Goal: Task Accomplishment & Management: Use online tool/utility

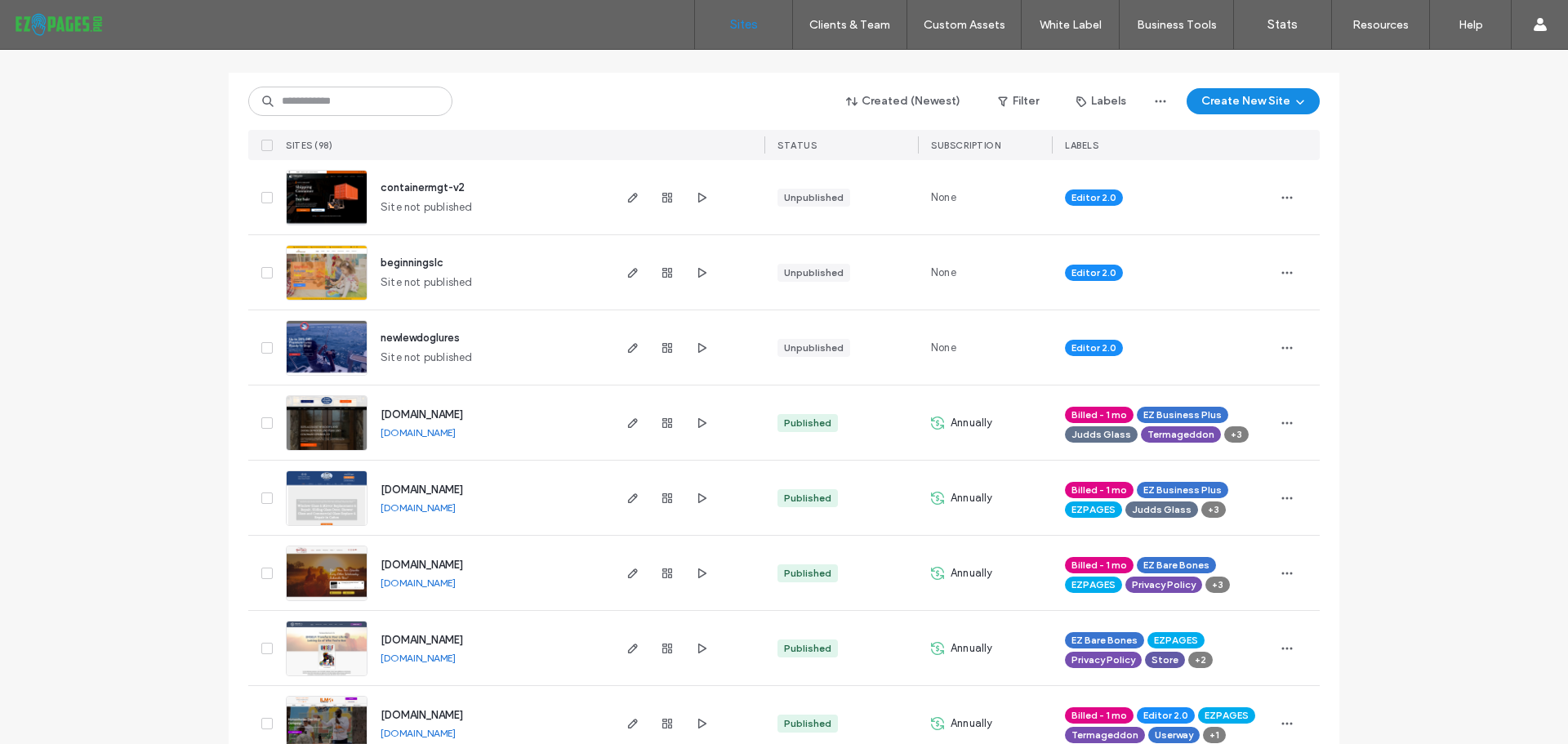
scroll to position [164, 0]
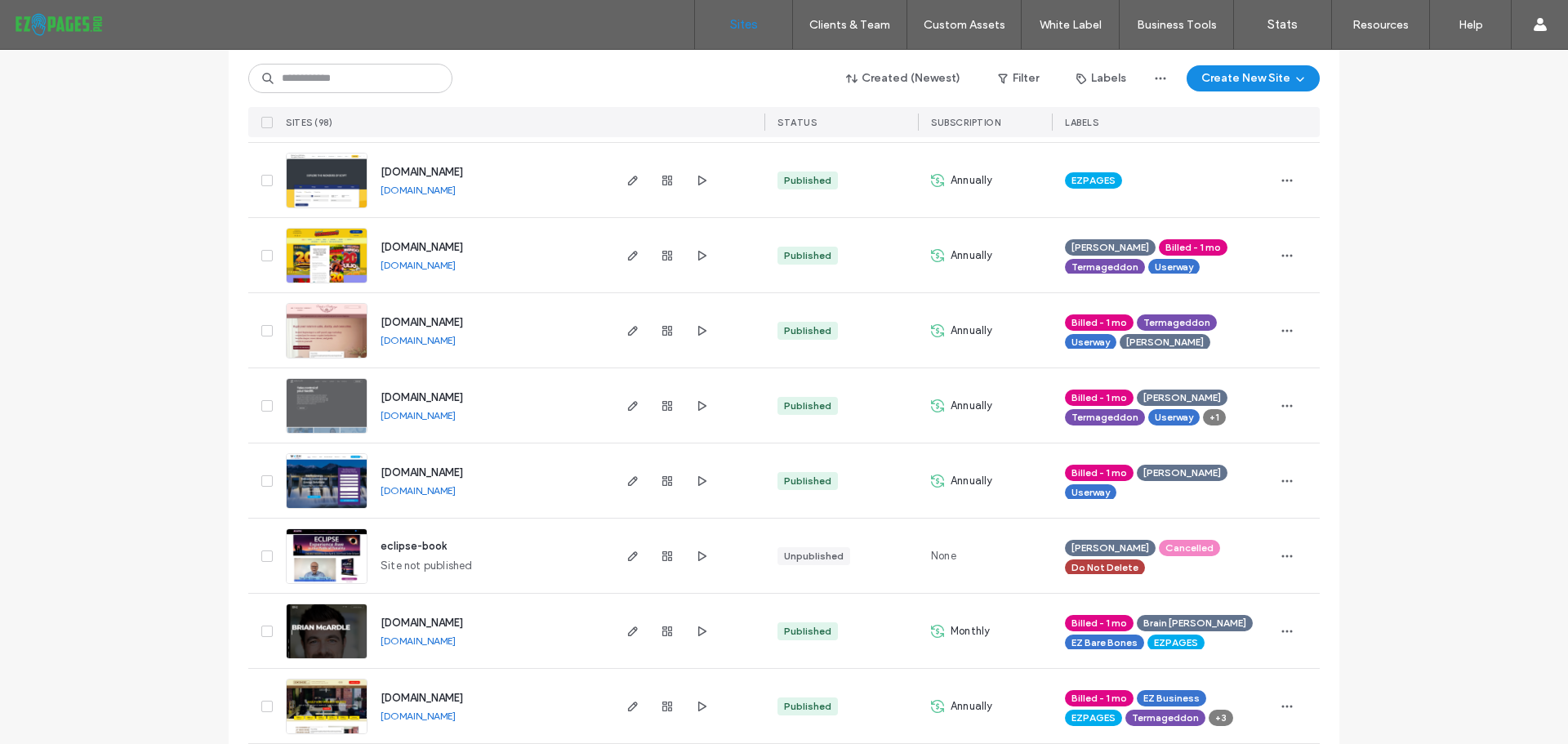
click at [447, 422] on div "www.healrhealth.net" at bounding box center [418, 415] width 75 height 13
click at [447, 419] on link "www.healrhealth.net" at bounding box center [418, 415] width 75 height 12
click at [628, 410] on use "button" at bounding box center [632, 405] width 10 height 10
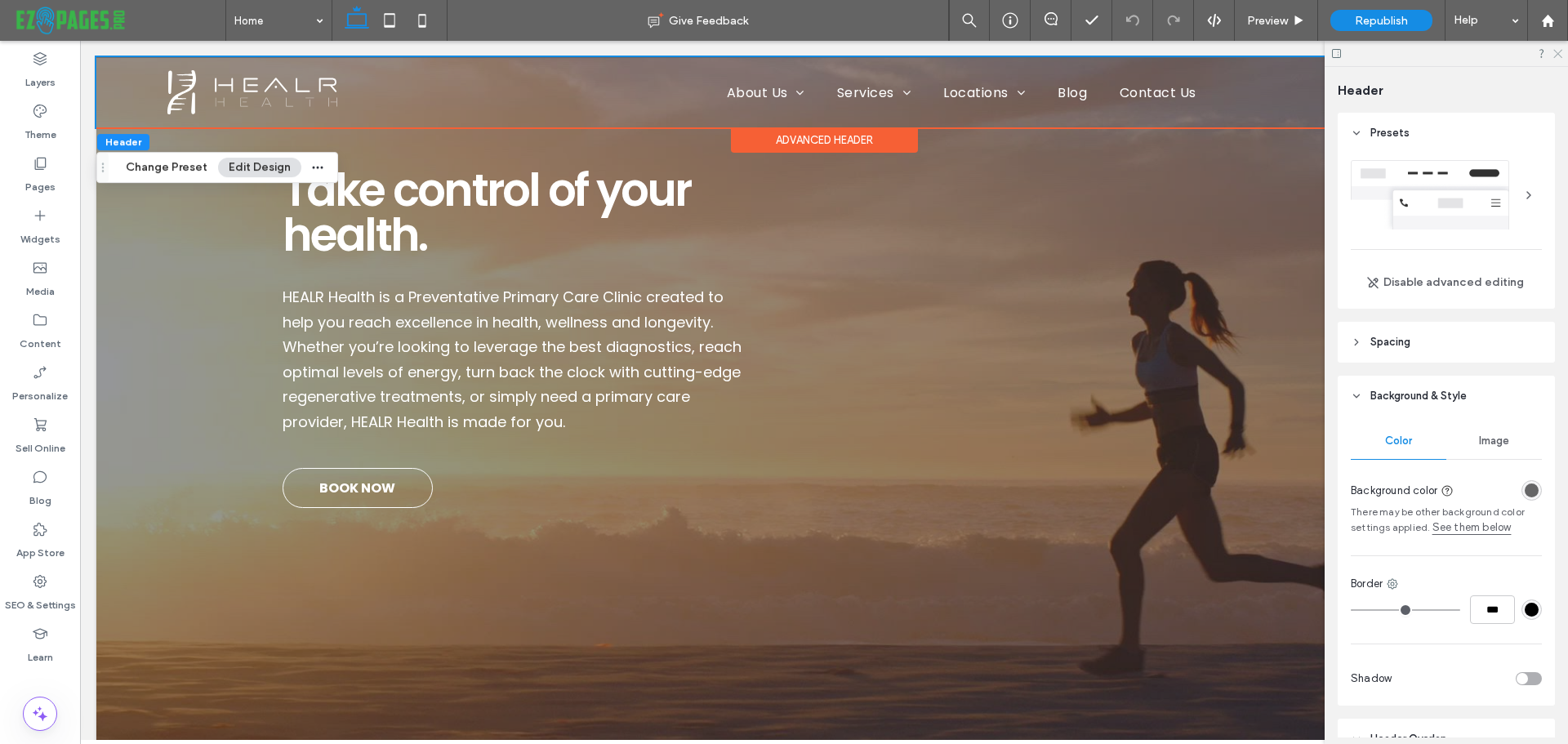
click at [1557, 54] on use at bounding box center [1558, 54] width 9 height 9
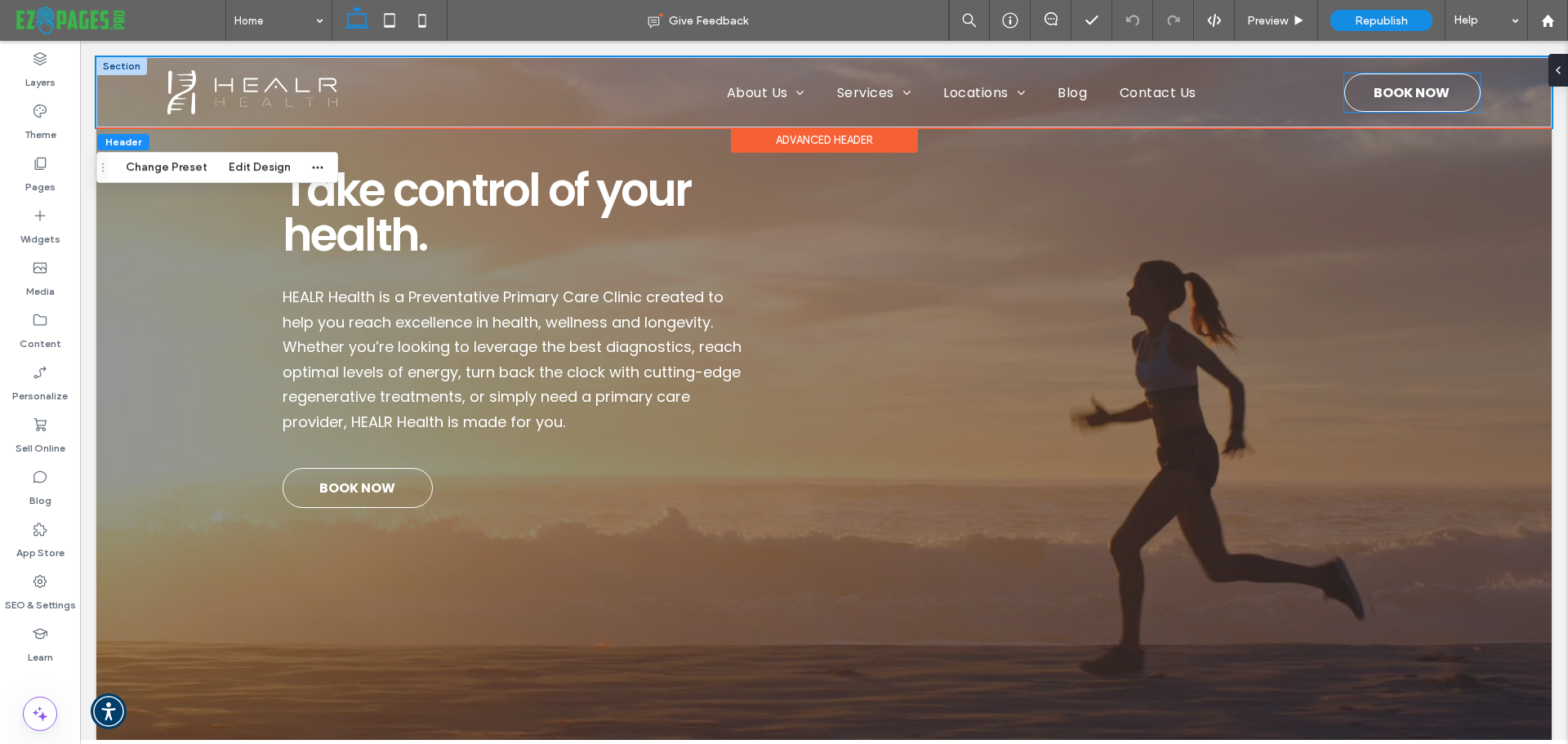
click at [1468, 107] on div "BOOK NOW" at bounding box center [1412, 92] width 136 height 38
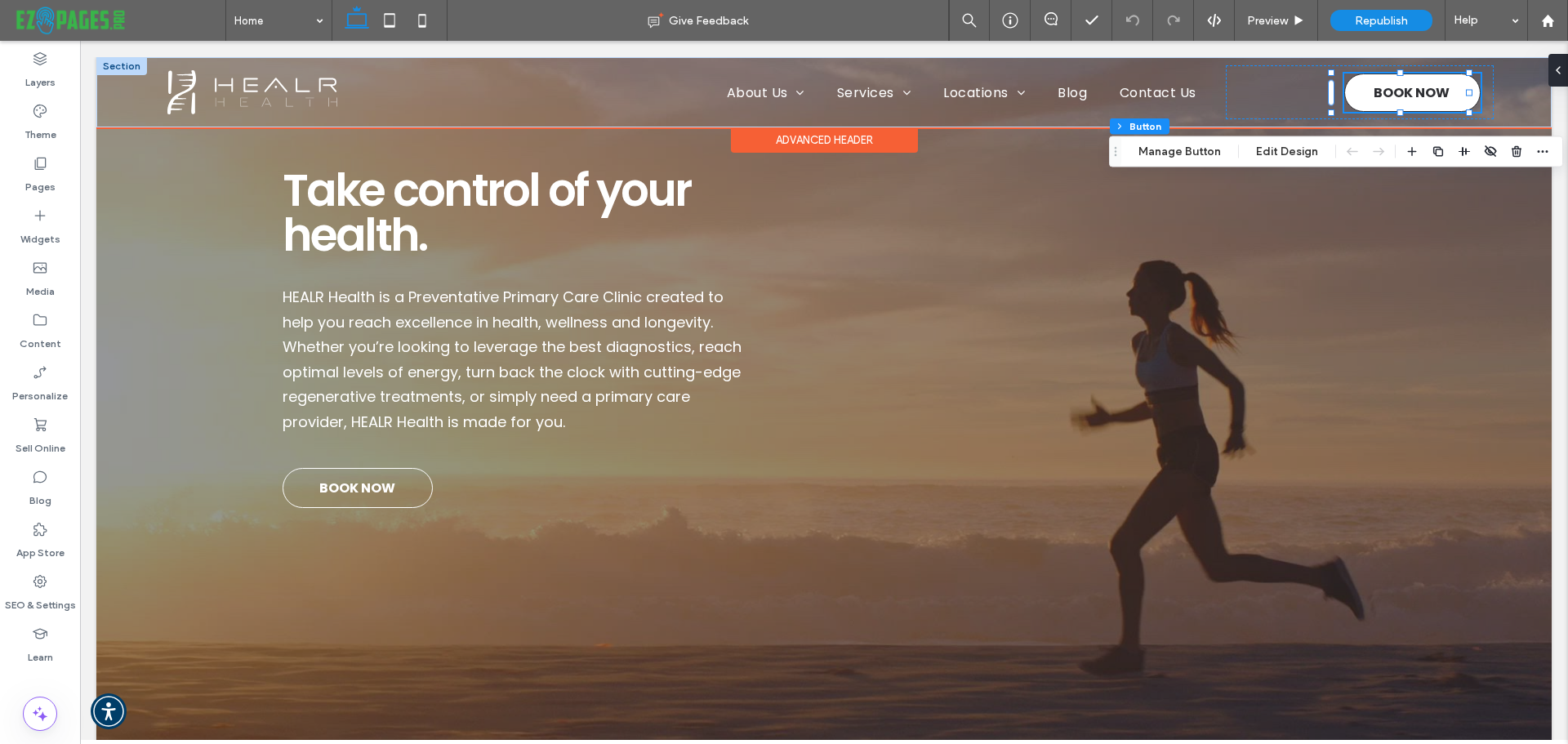
click at [1440, 98] on link "BOOK NOW" at bounding box center [1412, 92] width 136 height 38
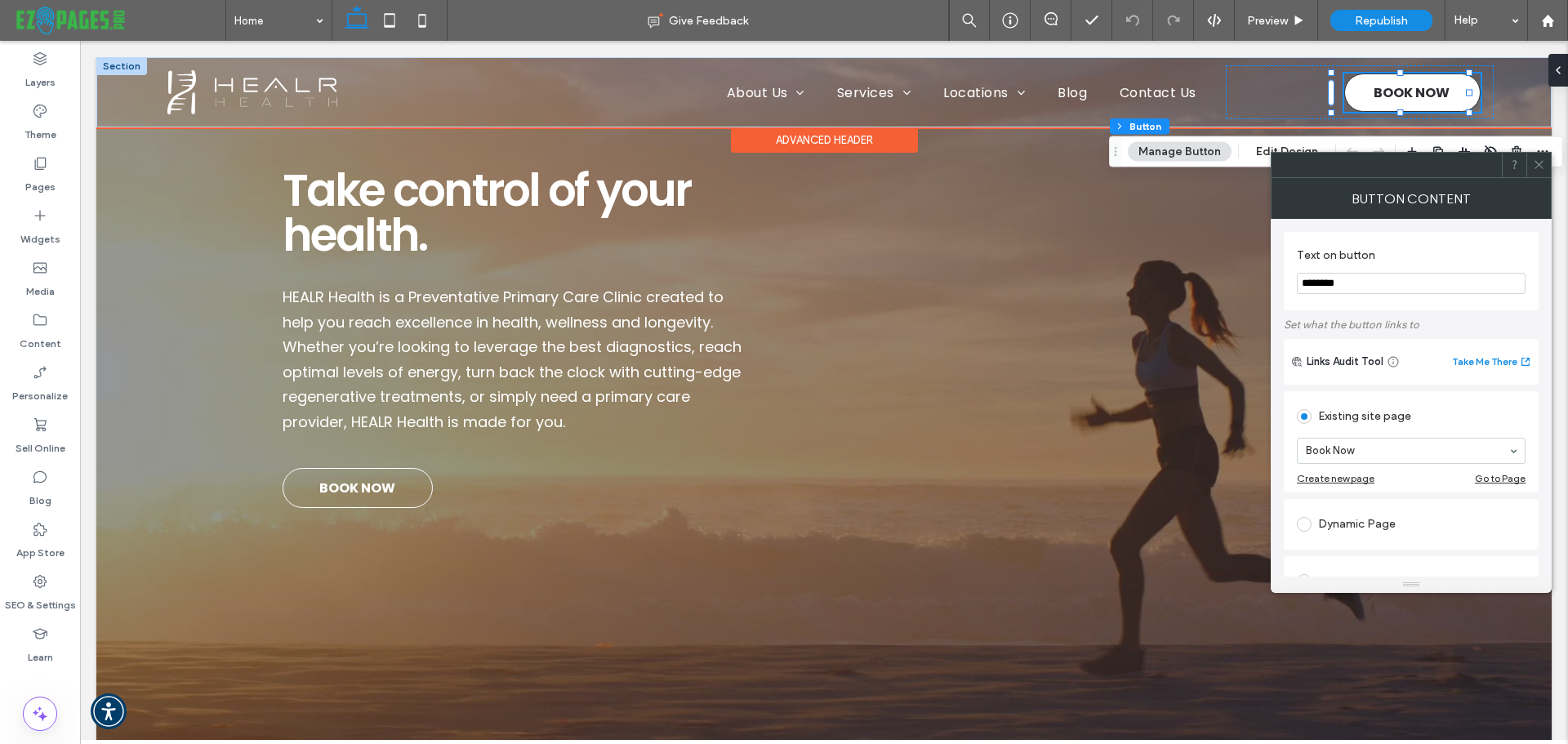
click at [1440, 98] on link "BOOK NOW" at bounding box center [1412, 92] width 136 height 38
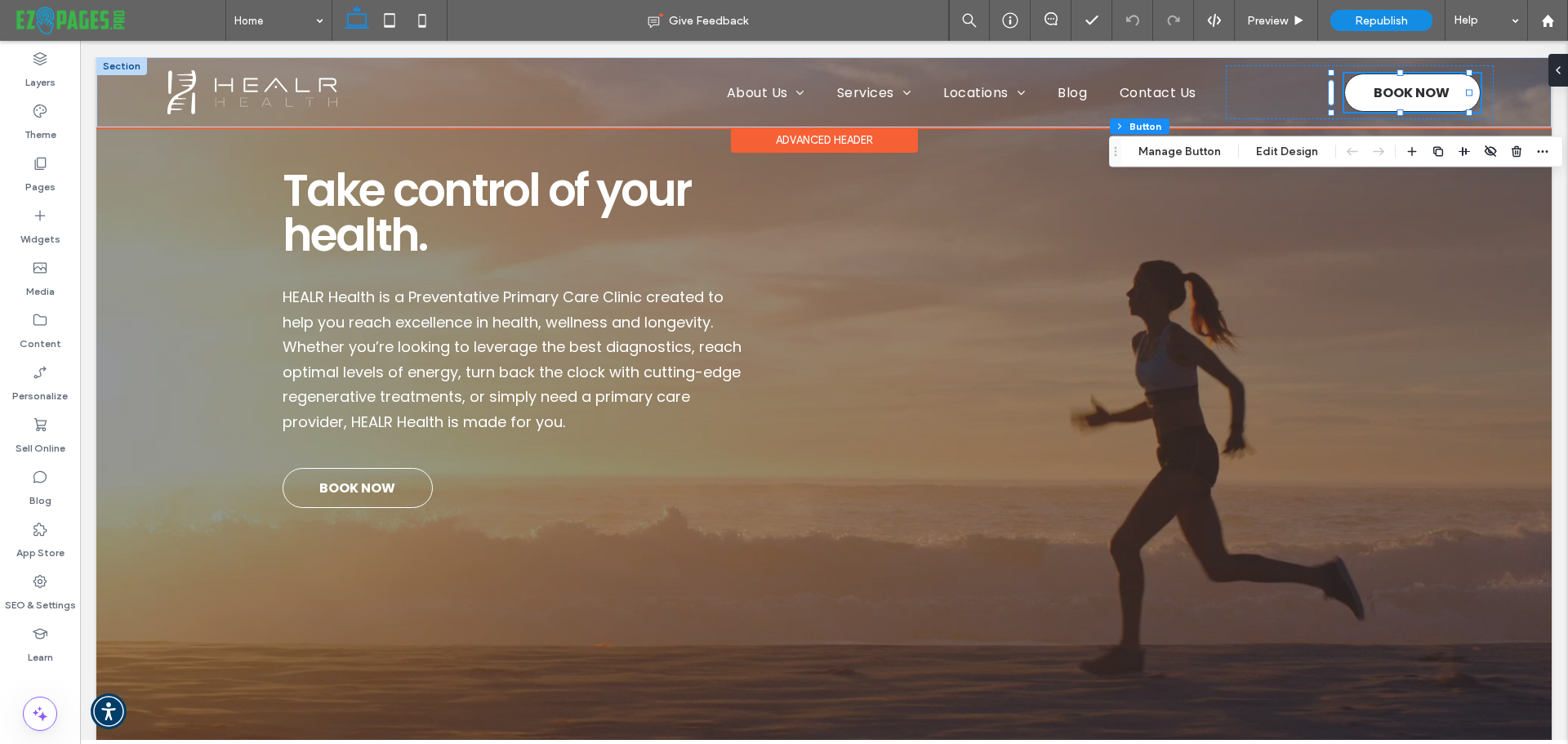
click at [1440, 98] on link "BOOK NOW" at bounding box center [1412, 92] width 136 height 38
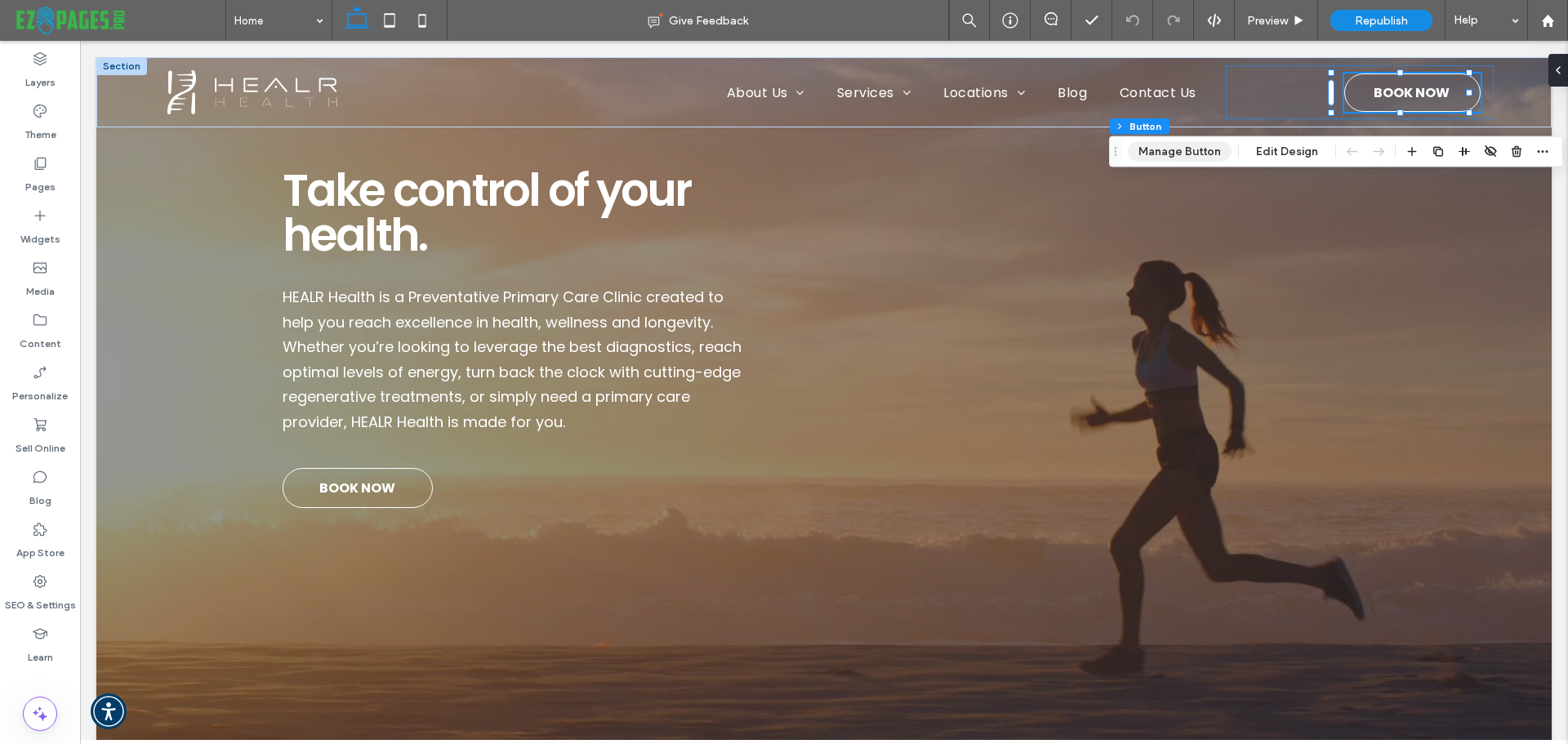
click at [1181, 150] on button "Manage Button" at bounding box center [1179, 151] width 103 height 19
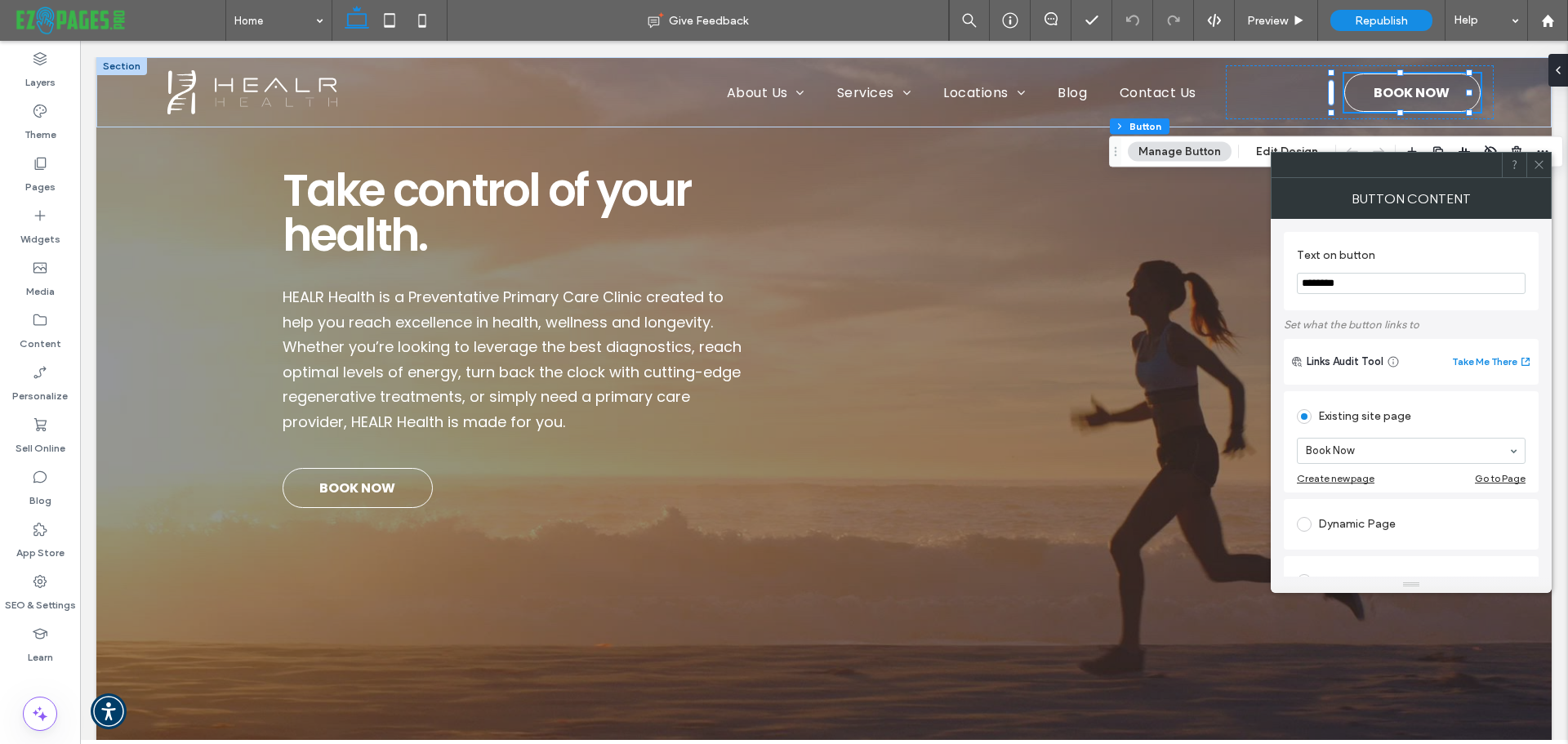
click at [1537, 167] on use at bounding box center [1538, 165] width 8 height 8
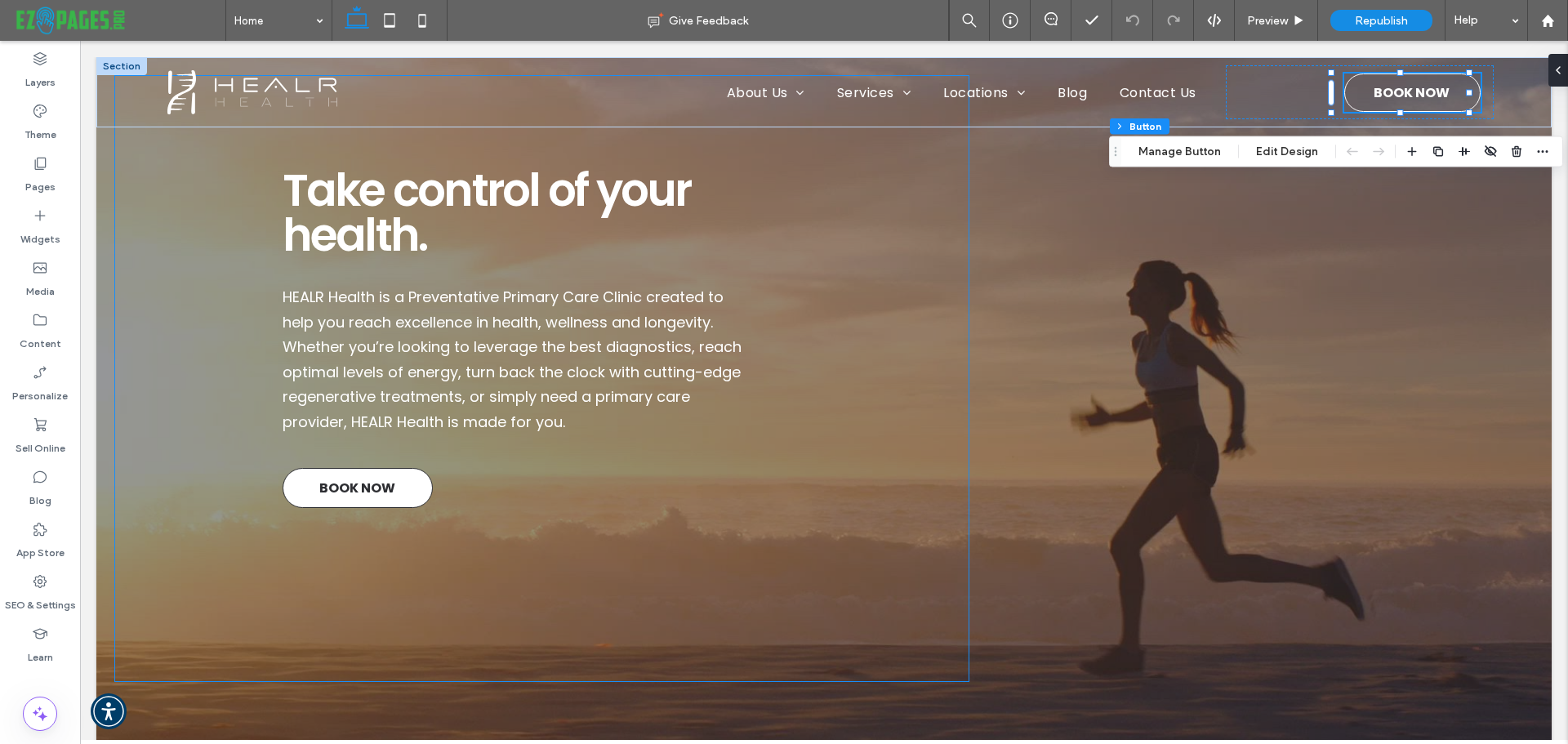
click at [392, 478] on span "BOOK NOW" at bounding box center [357, 488] width 76 height 37
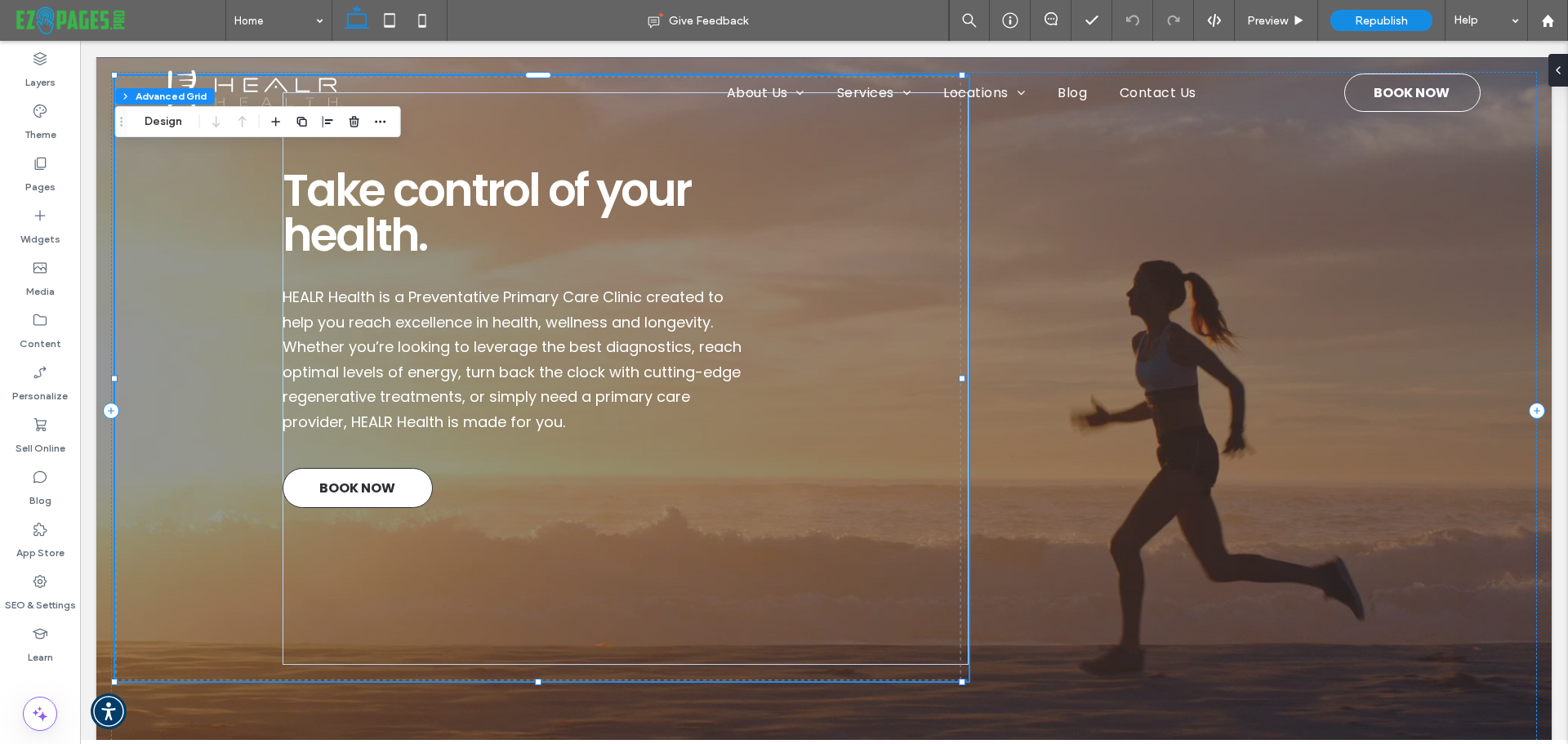
click at [392, 478] on span "BOOK NOW" at bounding box center [357, 488] width 76 height 37
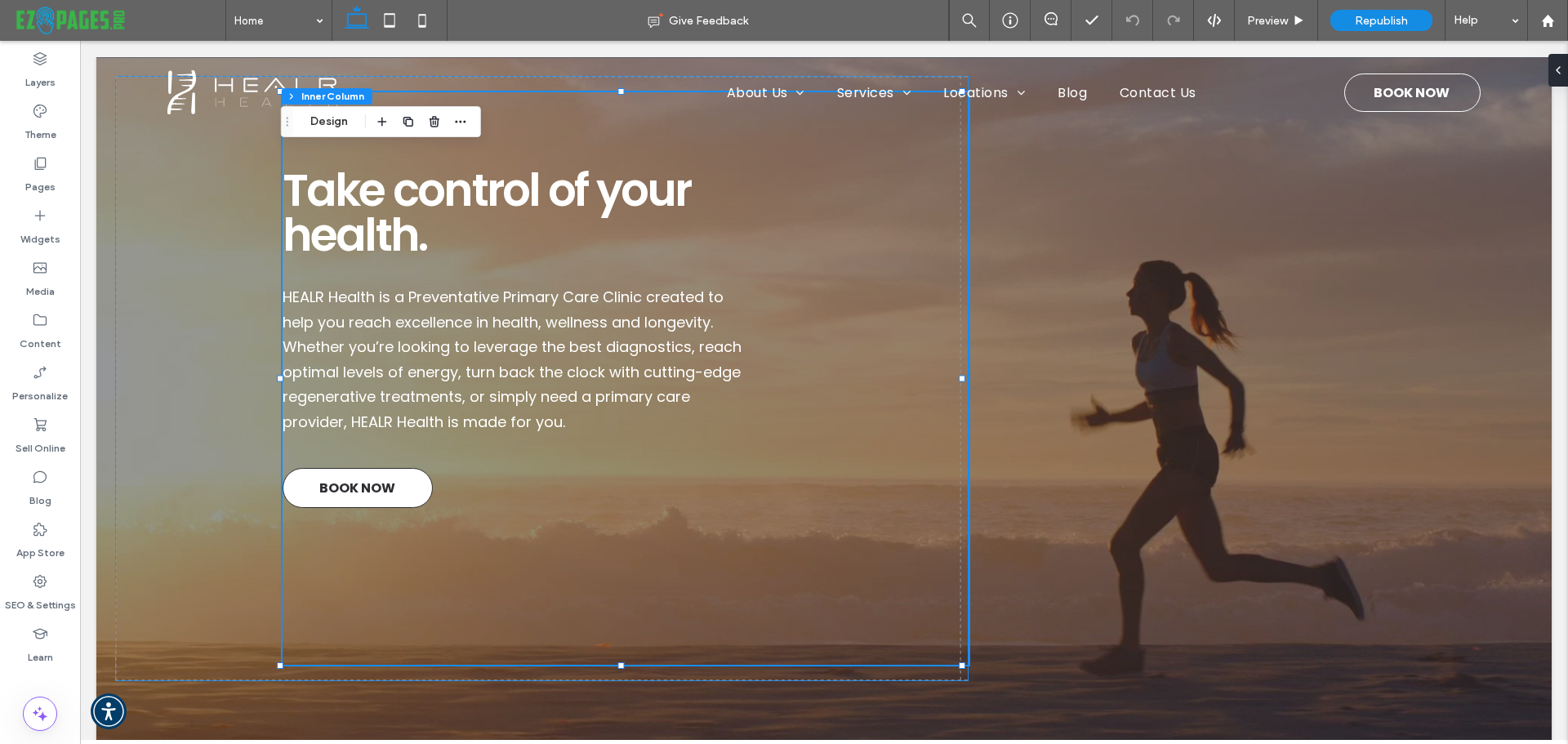
click at [392, 478] on span "BOOK NOW" at bounding box center [357, 488] width 76 height 37
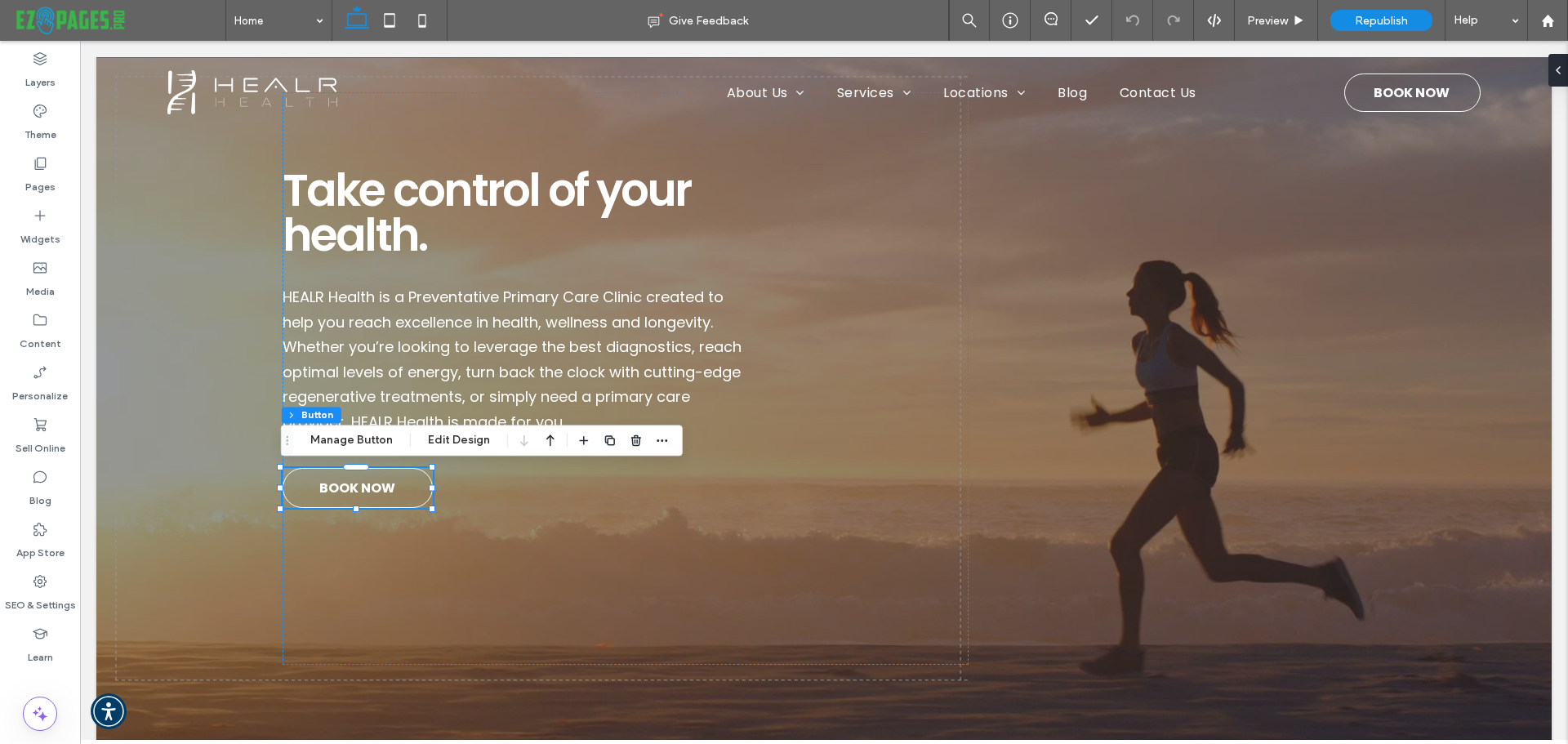
click at [371, 427] on div "Section Column Advanced Grid Inner Column Button Manage Button Edit Design" at bounding box center [481, 440] width 402 height 31
click at [368, 439] on button "Manage Button" at bounding box center [351, 439] width 103 height 19
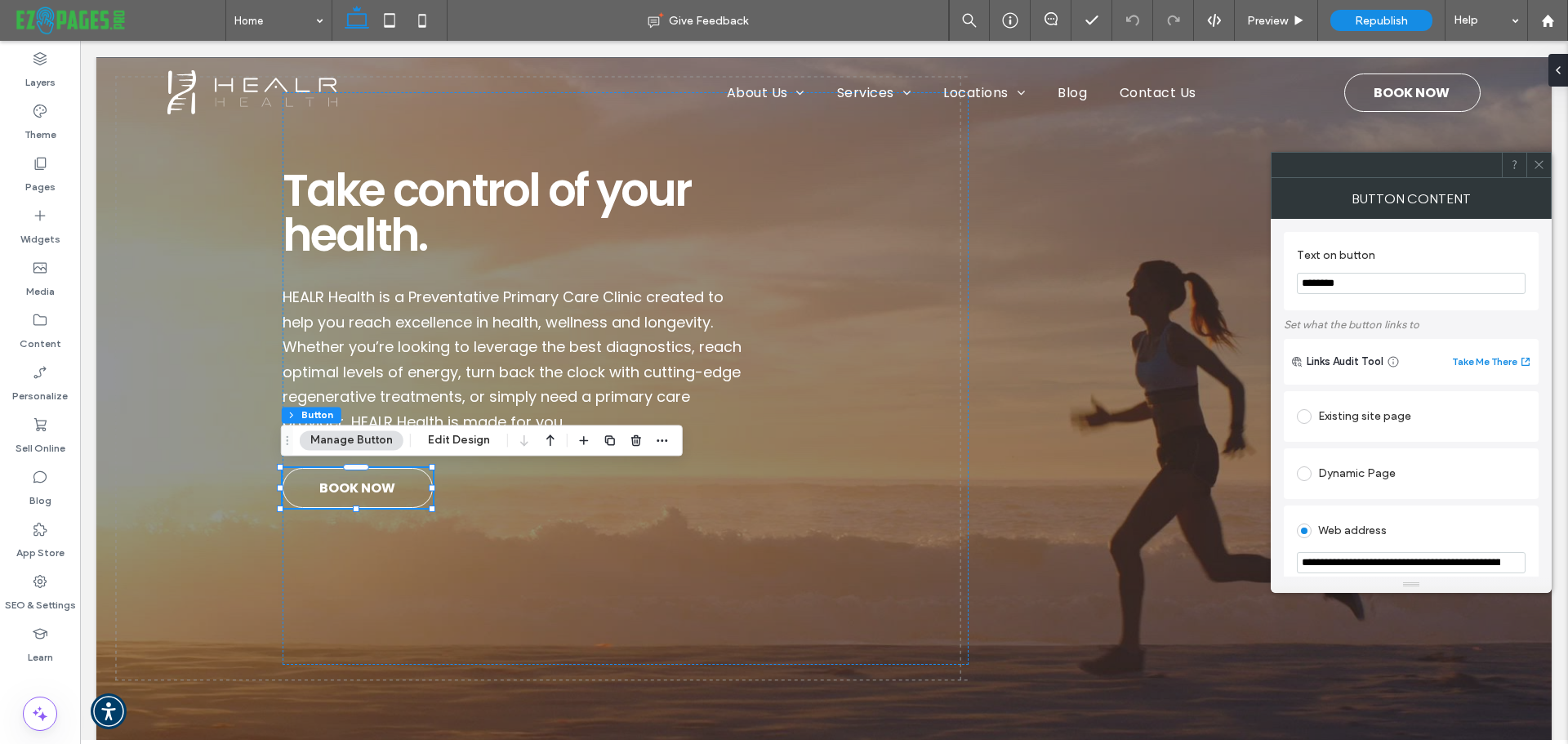
click at [1348, 410] on div "Existing site page" at bounding box center [1412, 416] width 229 height 27
click at [1284, 436] on div "Existing site page Book Now Create new page Go to Page" at bounding box center [1411, 442] width 255 height 102
click at [1530, 171] on div at bounding box center [1538, 165] width 25 height 25
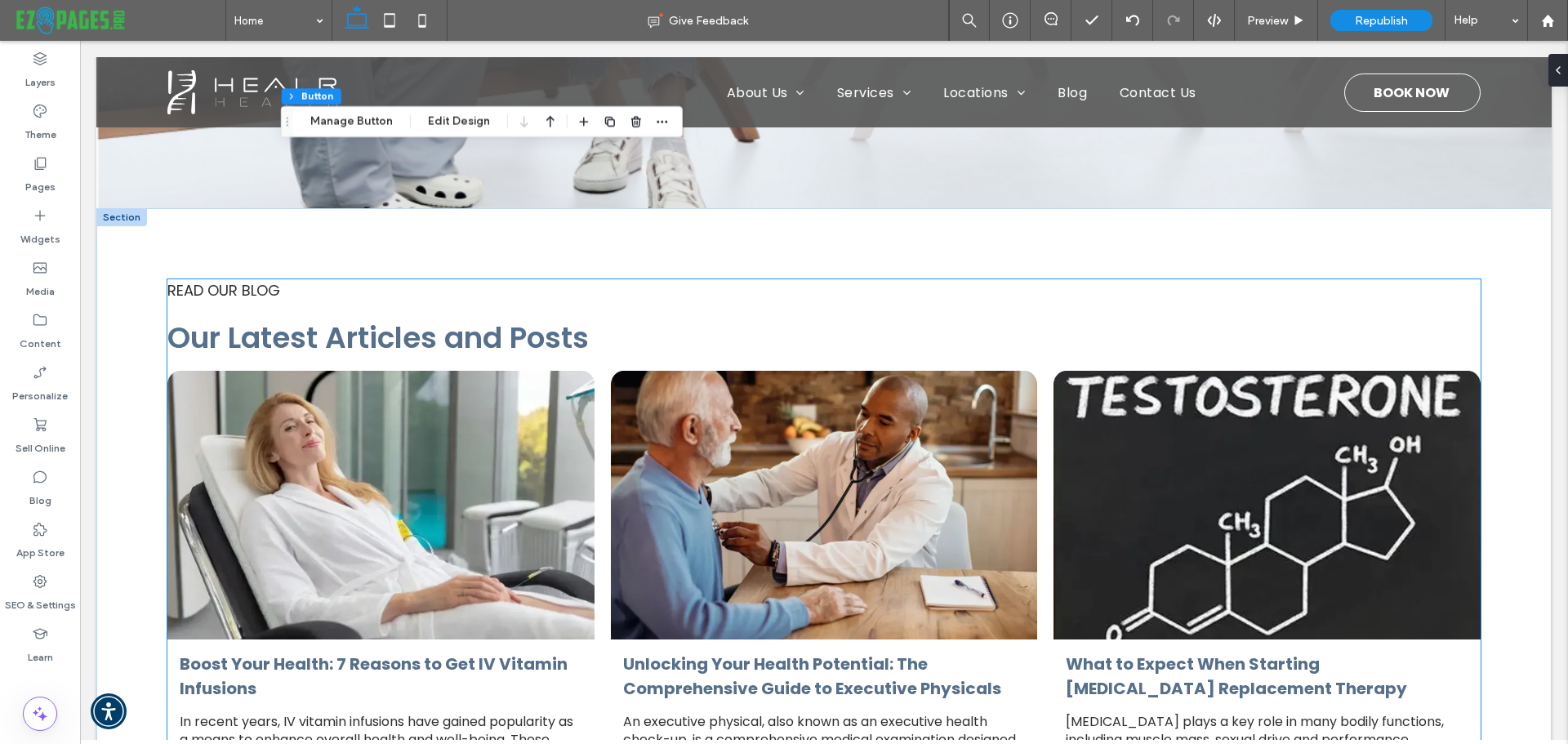
scroll to position [1716, 0]
